Goal: Communication & Community: Connect with others

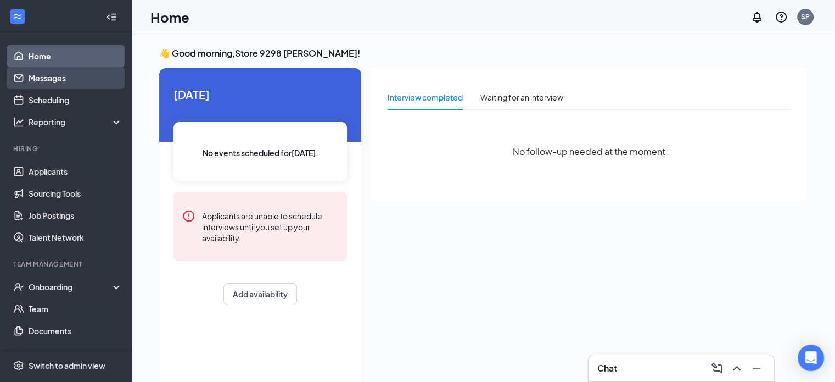
click at [75, 70] on link "Messages" at bounding box center [76, 78] width 94 height 22
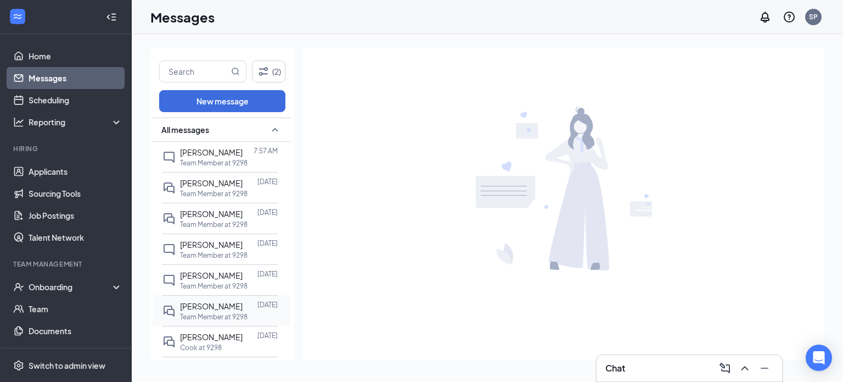
click at [216, 307] on span "[PERSON_NAME]" at bounding box center [211, 306] width 63 height 10
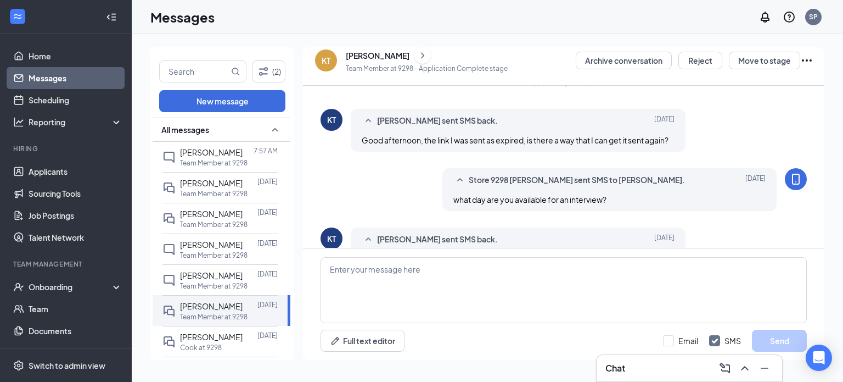
scroll to position [162, 0]
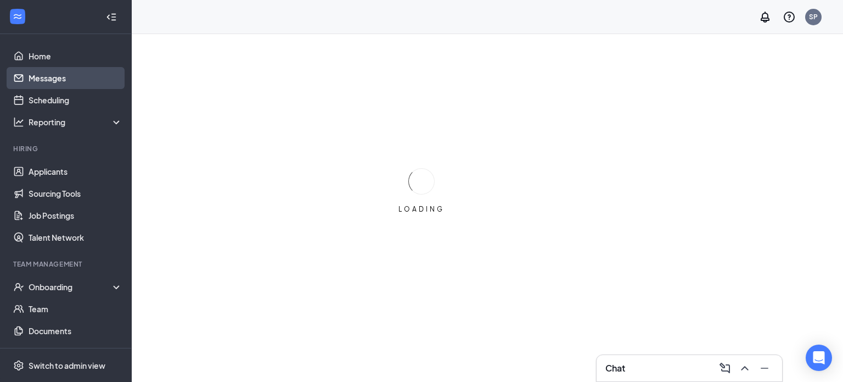
click at [72, 80] on link "Messages" at bounding box center [76, 78] width 94 height 22
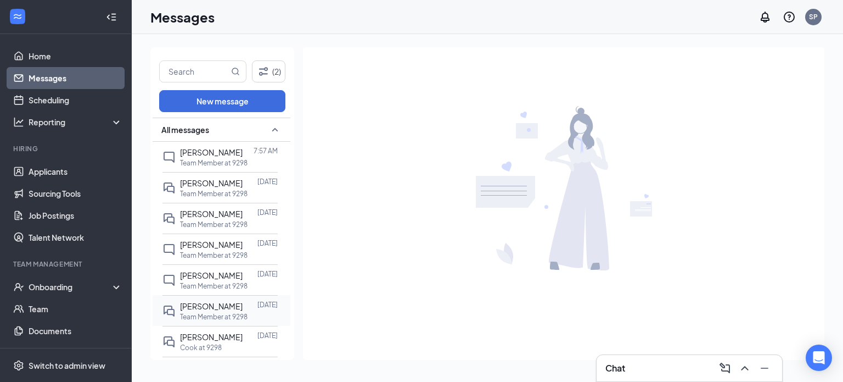
click at [243, 312] on p "Team Member at 9298" at bounding box center [214, 316] width 68 height 9
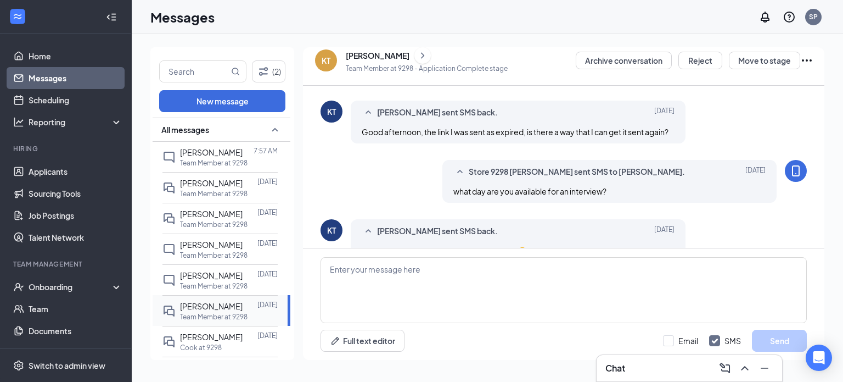
scroll to position [327, 0]
